Goal: Task Accomplishment & Management: Use online tool/utility

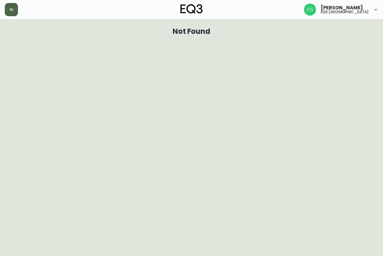
click at [14, 8] on button "button" at bounding box center [11, 9] width 13 height 13
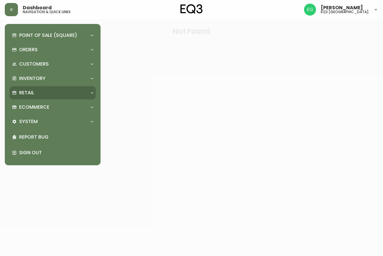
click at [29, 91] on p "Retail" at bounding box center [26, 92] width 15 height 7
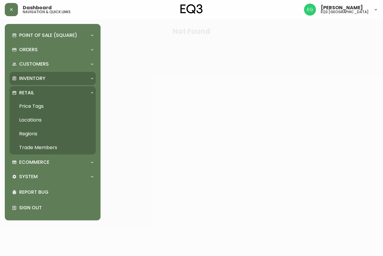
drag, startPoint x: 35, startPoint y: 80, endPoint x: 39, endPoint y: 85, distance: 6.4
click at [35, 80] on p "Inventory" at bounding box center [32, 78] width 26 height 7
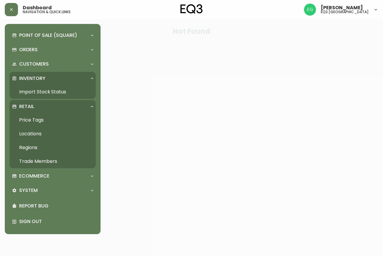
click at [43, 88] on link "Import Stock Status" at bounding box center [53, 92] width 86 height 14
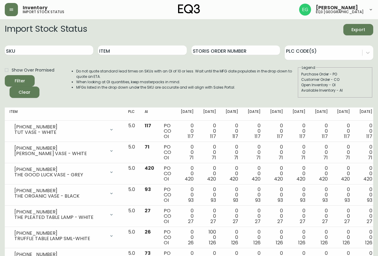
click at [5, 3] on button "button" at bounding box center [11, 9] width 13 height 13
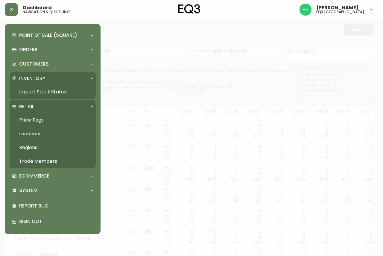
click at [273, 47] on div at bounding box center [191, 128] width 383 height 256
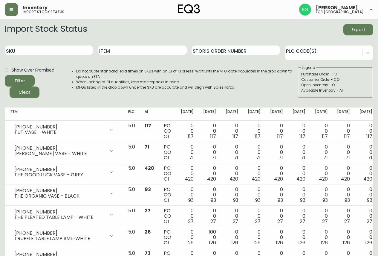
click at [265, 29] on div "Import Stock Status Export" at bounding box center [189, 29] width 368 height 11
click at [150, 50] on input "Item" at bounding box center [142, 50] width 88 height 10
click at [10, 13] on button "button" at bounding box center [11, 9] width 13 height 13
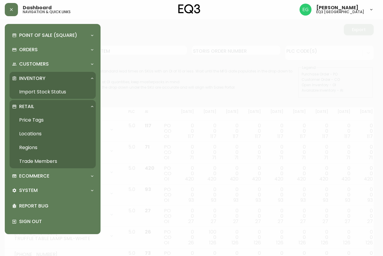
click at [49, 119] on link "Price Tags" at bounding box center [53, 120] width 86 height 14
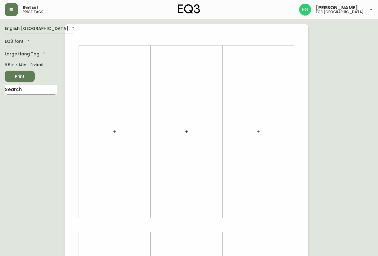
click at [42, 91] on input "text" at bounding box center [31, 90] width 53 height 10
type input "ROUND OTTOM"
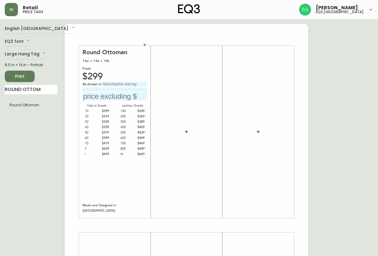
click at [135, 82] on input "text" at bounding box center [125, 84] width 45 height 5
type input "[PERSON_NAME] DARK PURPLE"
click at [137, 94] on input "text" at bounding box center [114, 96] width 65 height 8
type input "$399"
click at [20, 81] on button "Print" at bounding box center [20, 76] width 30 height 11
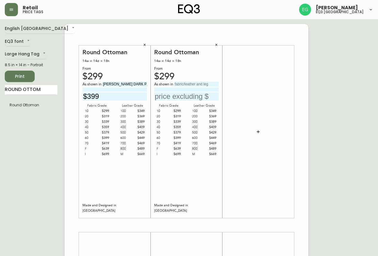
click at [208, 85] on input "text" at bounding box center [196, 84] width 45 height 5
type input "SEOUL ZINNIA"
type input "$379"
click at [146, 44] on icon "button" at bounding box center [145, 45] width 4 height 4
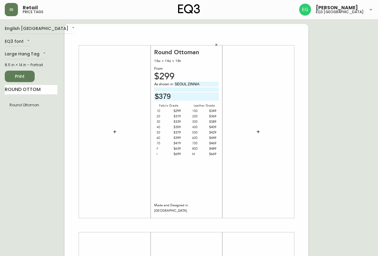
click at [5, 80] on div "Print" at bounding box center [31, 76] width 53 height 11
click at [10, 79] on button "Print" at bounding box center [20, 76] width 30 height 11
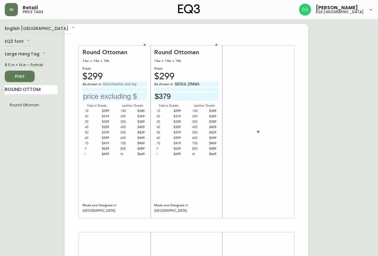
click at [138, 80] on div "Round Ottoman 14w × 14d × 18h From $299 As shown in Fabric Grade 10 $299 20 $31…" at bounding box center [114, 131] width 65 height 166
click at [138, 87] on input at bounding box center [114, 89] width 65 height 4
click at [134, 83] on input "text" at bounding box center [125, 84] width 45 height 5
type input "APPAREL TUNIC"
click at [217, 45] on icon "button" at bounding box center [216, 45] width 2 height 2
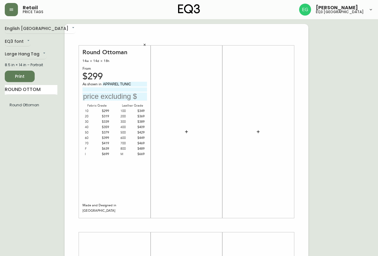
click at [128, 100] on input "text" at bounding box center [114, 96] width 65 height 8
type input "$699"
click at [33, 75] on button "Print" at bounding box center [20, 76] width 30 height 11
